Goal: Transaction & Acquisition: Purchase product/service

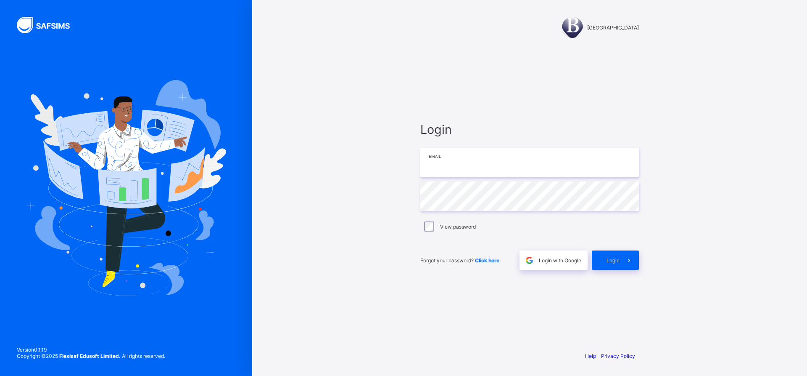
click at [464, 164] on input "email" at bounding box center [530, 162] width 219 height 29
type input "**********"
click at [565, 27] on div at bounding box center [572, 27] width 21 height 21
drag, startPoint x: 565, startPoint y: 27, endPoint x: 332, endPoint y: 84, distance: 239.8
click at [332, 84] on div "[GEOGRAPHIC_DATA] Login Email Password View password Forgot your password? Clic…" at bounding box center [529, 188] width 555 height 376
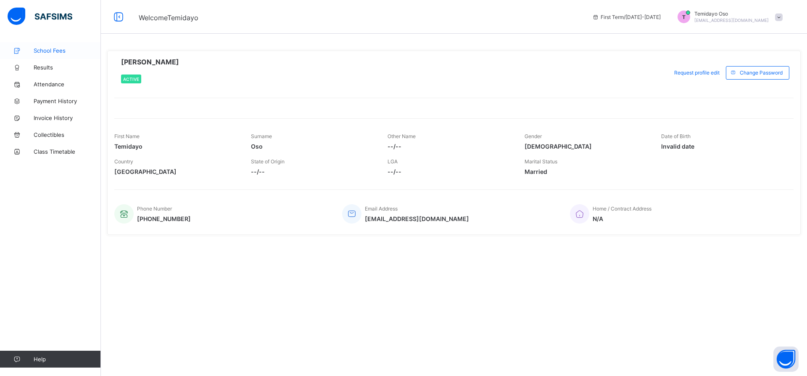
click at [59, 50] on span "School Fees" at bounding box center [67, 50] width 67 height 7
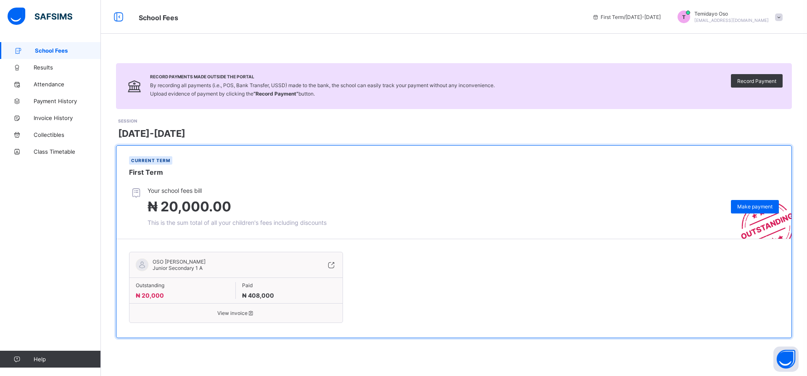
click at [230, 309] on div "View invoice" at bounding box center [236, 309] width 213 height 13
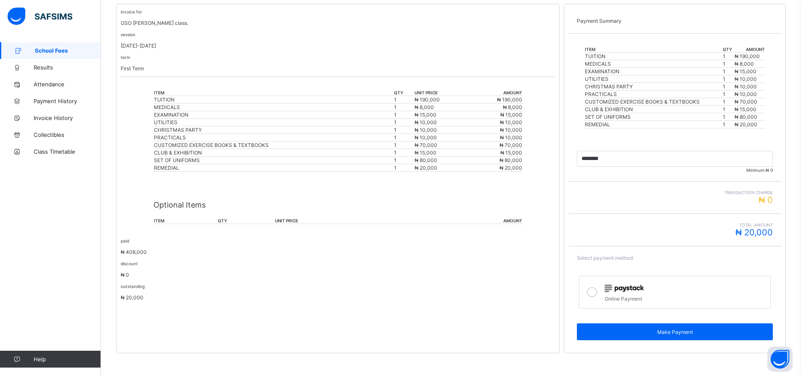
scroll to position [168, 0]
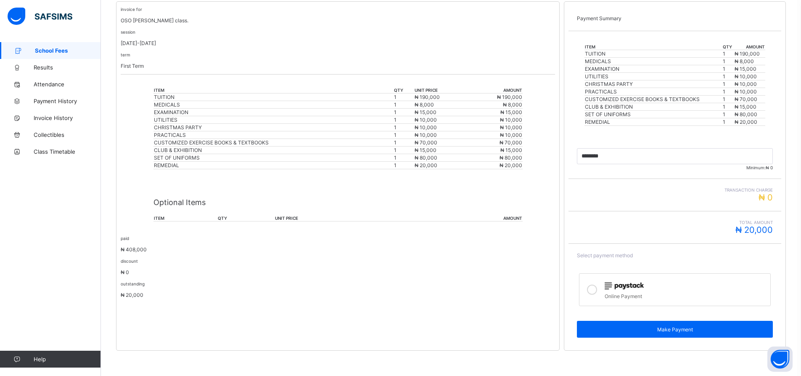
click at [595, 291] on icon at bounding box center [592, 289] width 10 height 10
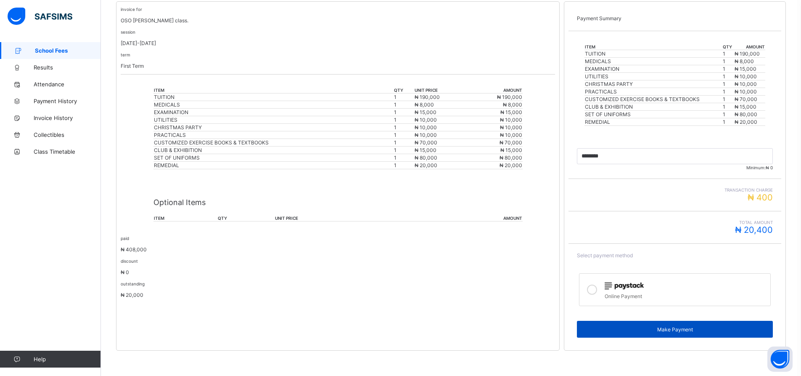
click at [683, 328] on span "Make Payment" at bounding box center [674, 329] width 183 height 6
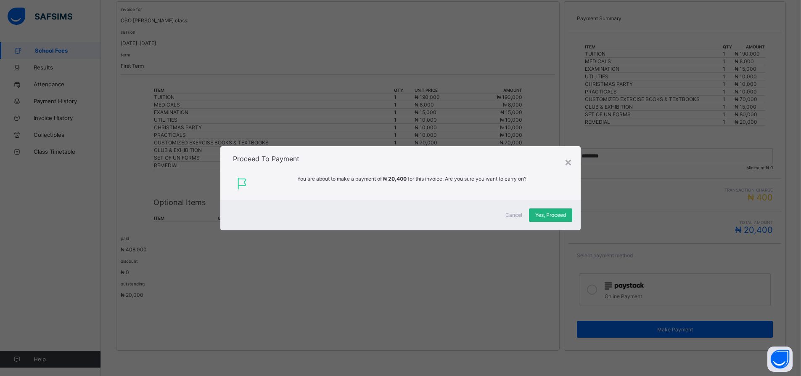
click at [546, 215] on span "Yes, Proceed" at bounding box center [550, 215] width 31 height 6
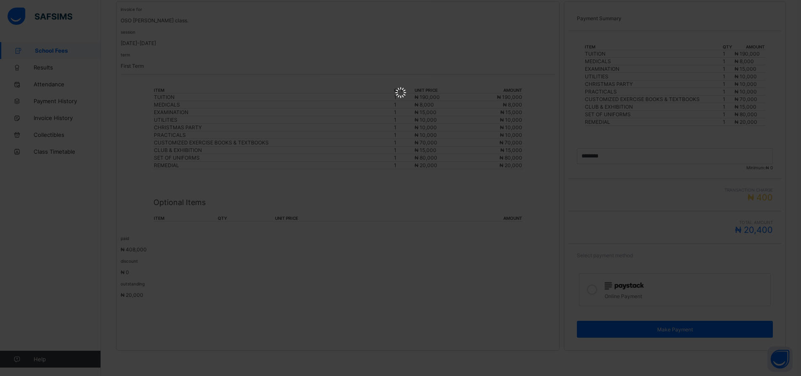
scroll to position [0, 0]
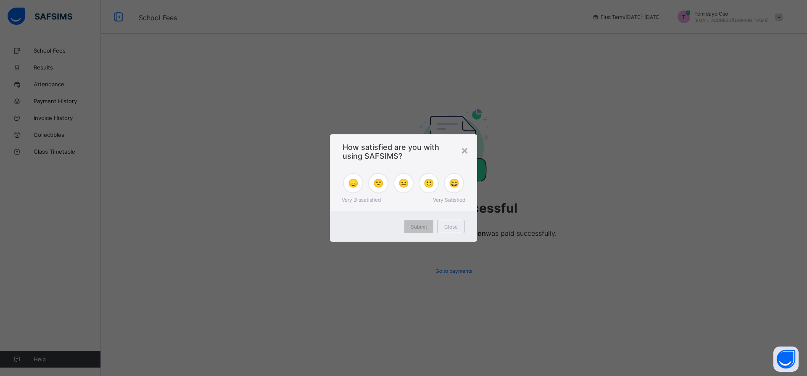
click at [60, 101] on div "× How satisfied are you with using SAFSIMS? 😞 🙁 😐 🙂 😄 Very Dissatisfied Very Sa…" at bounding box center [403, 188] width 807 height 376
click at [466, 149] on div "×" at bounding box center [465, 150] width 8 height 14
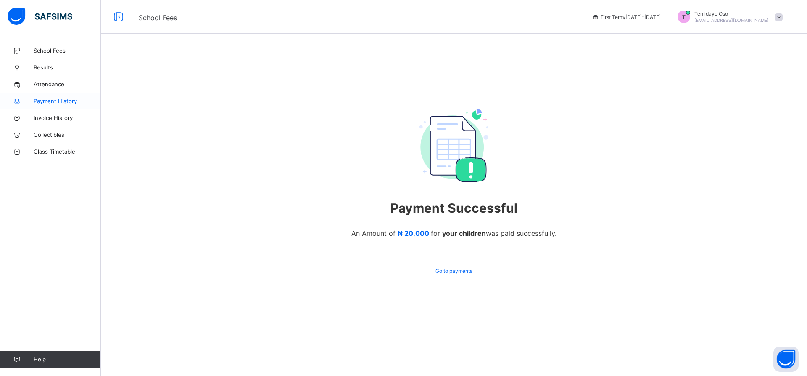
click at [70, 95] on link "Payment History" at bounding box center [50, 101] width 101 height 17
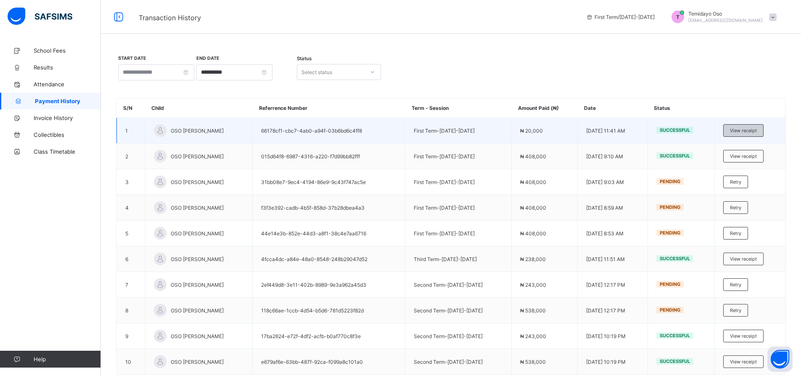
click at [752, 129] on span "View receipt" at bounding box center [743, 130] width 27 height 6
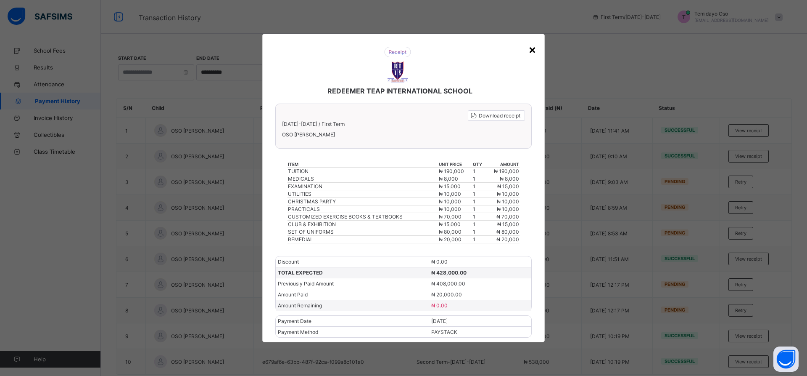
click at [533, 49] on div "×" at bounding box center [533, 49] width 8 height 14
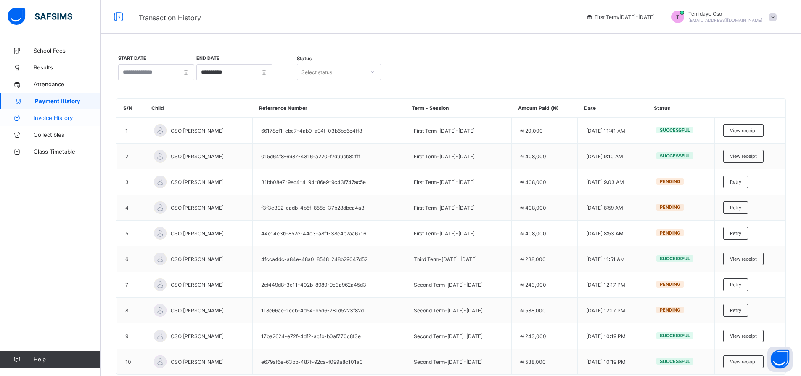
click at [65, 114] on link "Invoice History" at bounding box center [50, 117] width 101 height 17
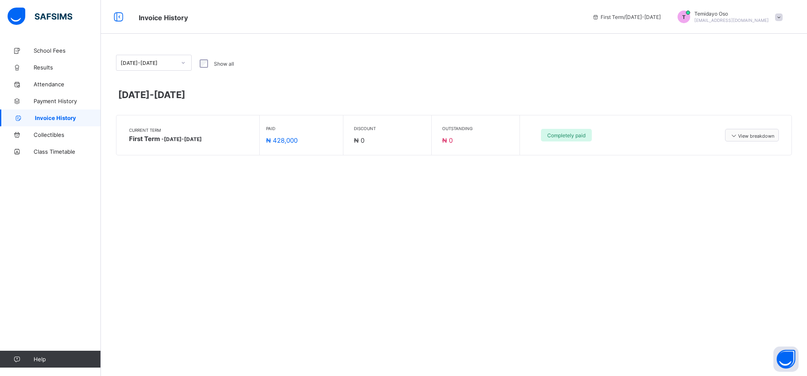
click at [745, 134] on span "View breakdown" at bounding box center [752, 135] width 45 height 7
click at [330, 180] on icon at bounding box center [329, 180] width 9 height 8
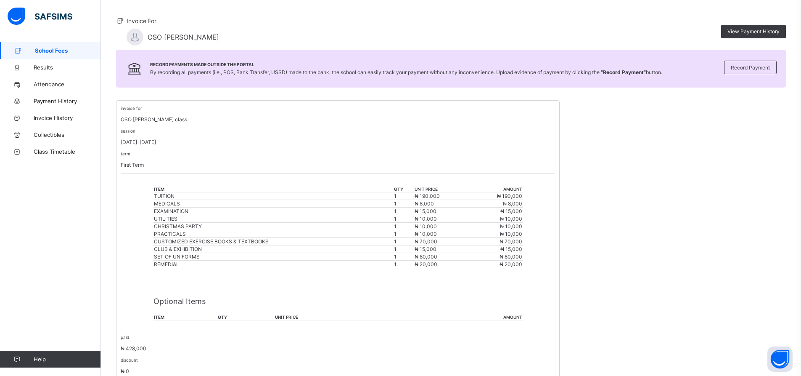
scroll to position [84, 0]
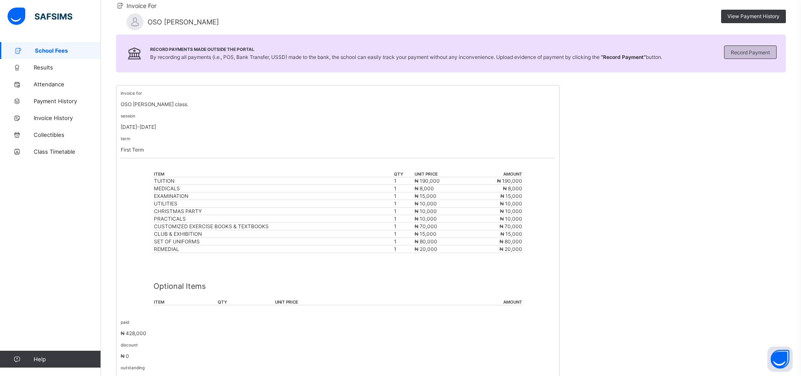
click at [755, 52] on span "Record Payment" at bounding box center [750, 52] width 39 height 6
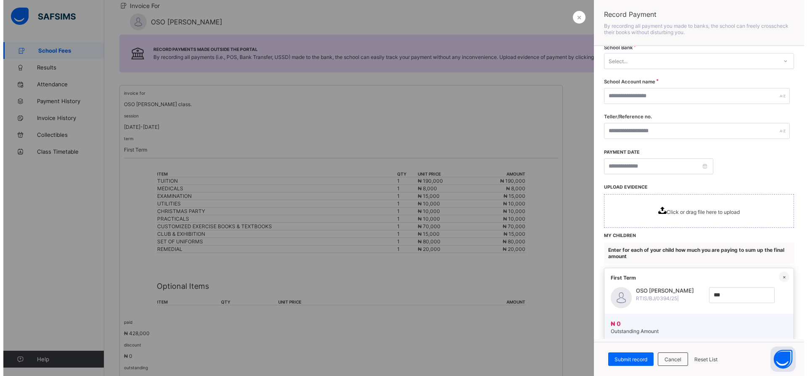
scroll to position [0, 0]
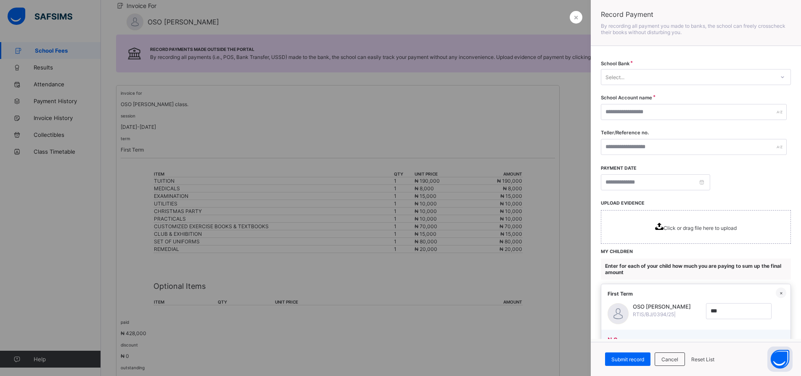
click at [580, 109] on div at bounding box center [400, 188] width 801 height 376
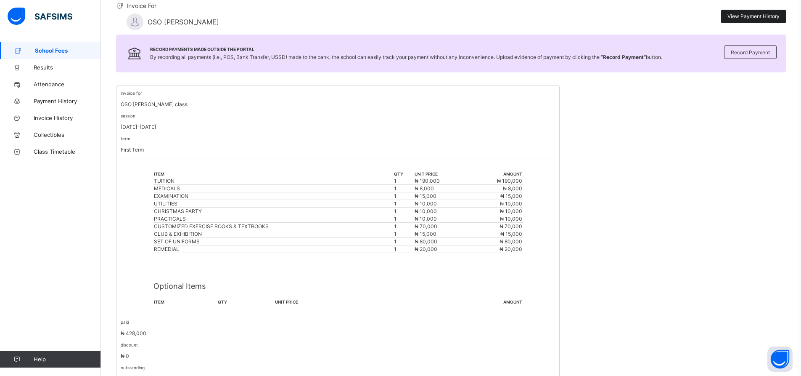
click at [754, 14] on span "View Payment History" at bounding box center [754, 16] width 52 height 6
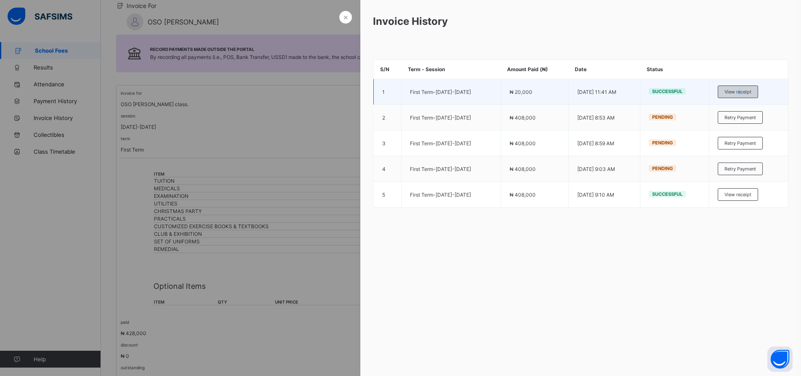
click at [743, 92] on span "View receipt" at bounding box center [738, 92] width 27 height 6
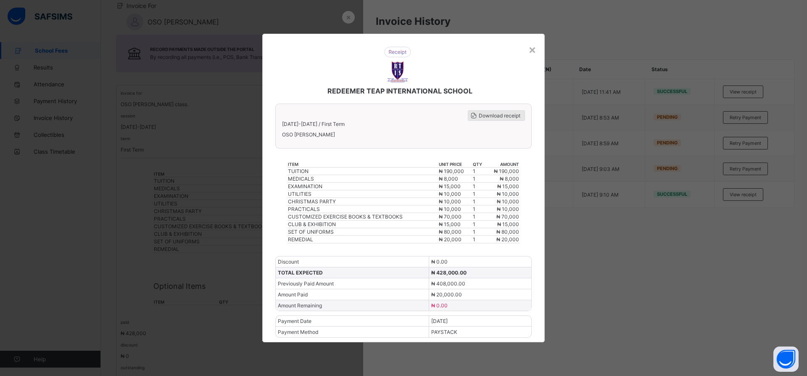
click at [508, 114] on span "Download receipt" at bounding box center [500, 115] width 42 height 6
click at [531, 49] on div "×" at bounding box center [533, 49] width 8 height 14
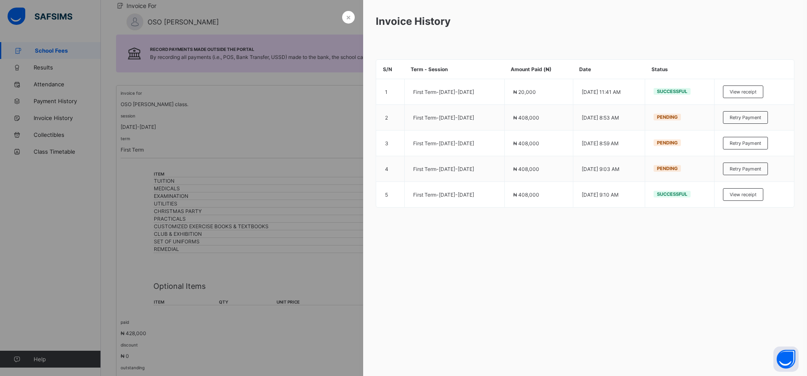
drag, startPoint x: 624, startPoint y: 120, endPoint x: 479, endPoint y: 240, distance: 188.8
click at [479, 240] on div "× Invoice History S/N Term - Session Amount Paid (₦) Date Status 1 First Term -…" at bounding box center [585, 188] width 444 height 376
drag, startPoint x: 569, startPoint y: 161, endPoint x: 545, endPoint y: 251, distance: 92.9
click at [545, 251] on div "× Invoice History S/N Term - Session Amount Paid (₦) Date Status 1 First Term -…" at bounding box center [585, 188] width 444 height 376
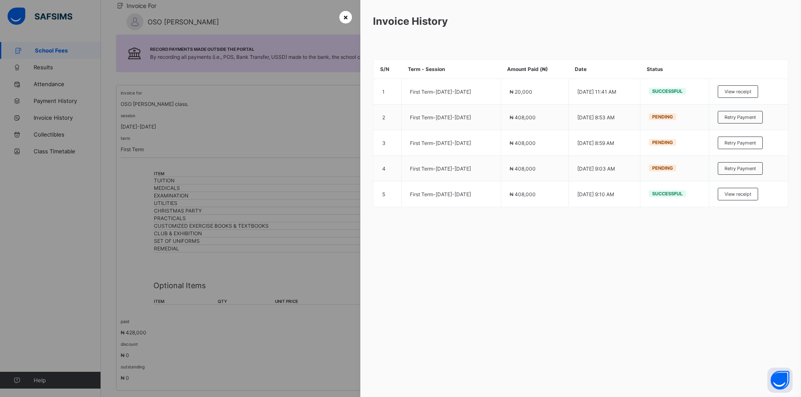
click at [344, 17] on span "×" at bounding box center [345, 17] width 5 height 9
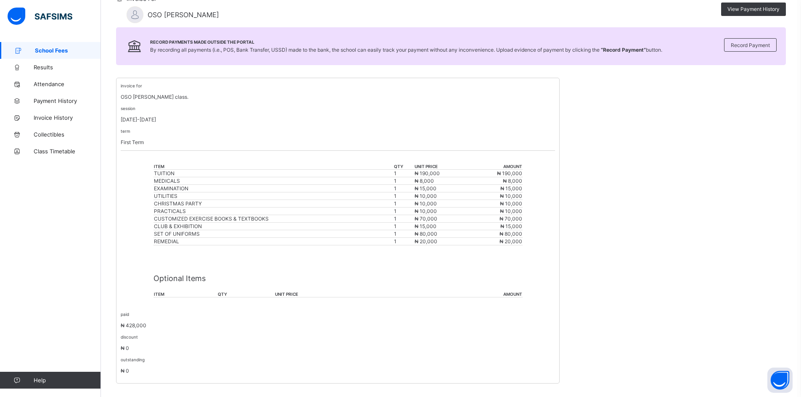
scroll to position [103, 0]
